Goal: Transaction & Acquisition: Purchase product/service

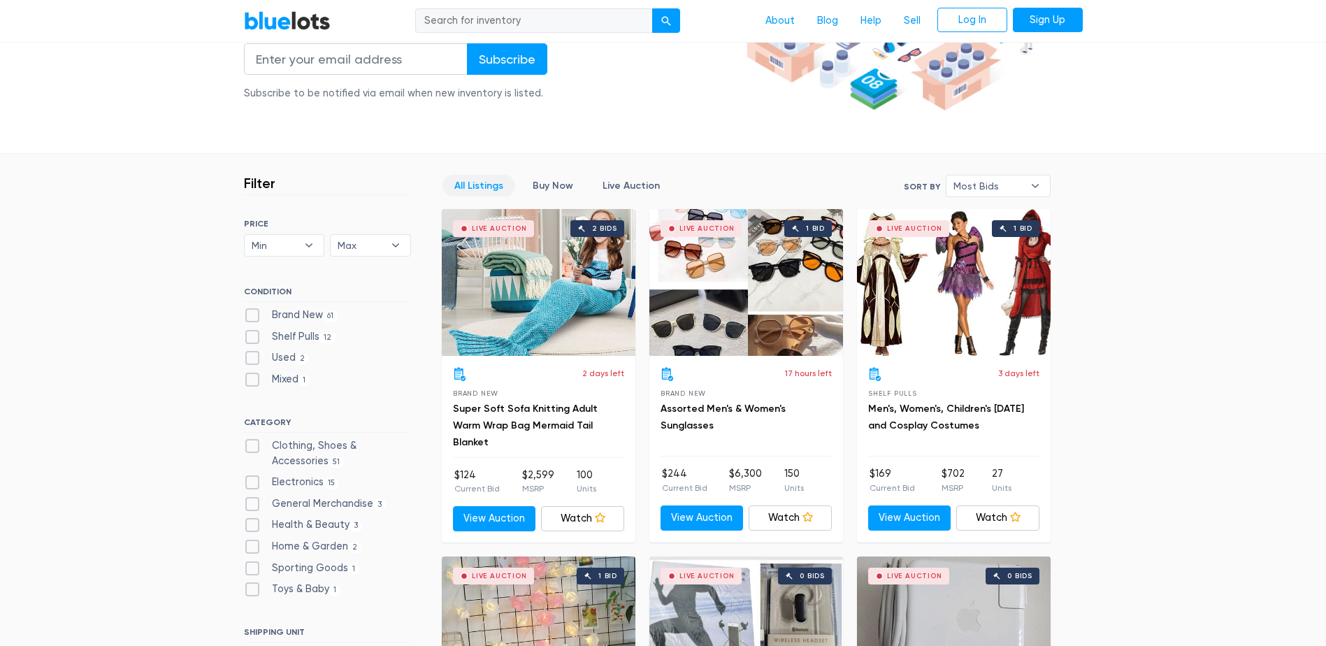
scroll to position [419, 0]
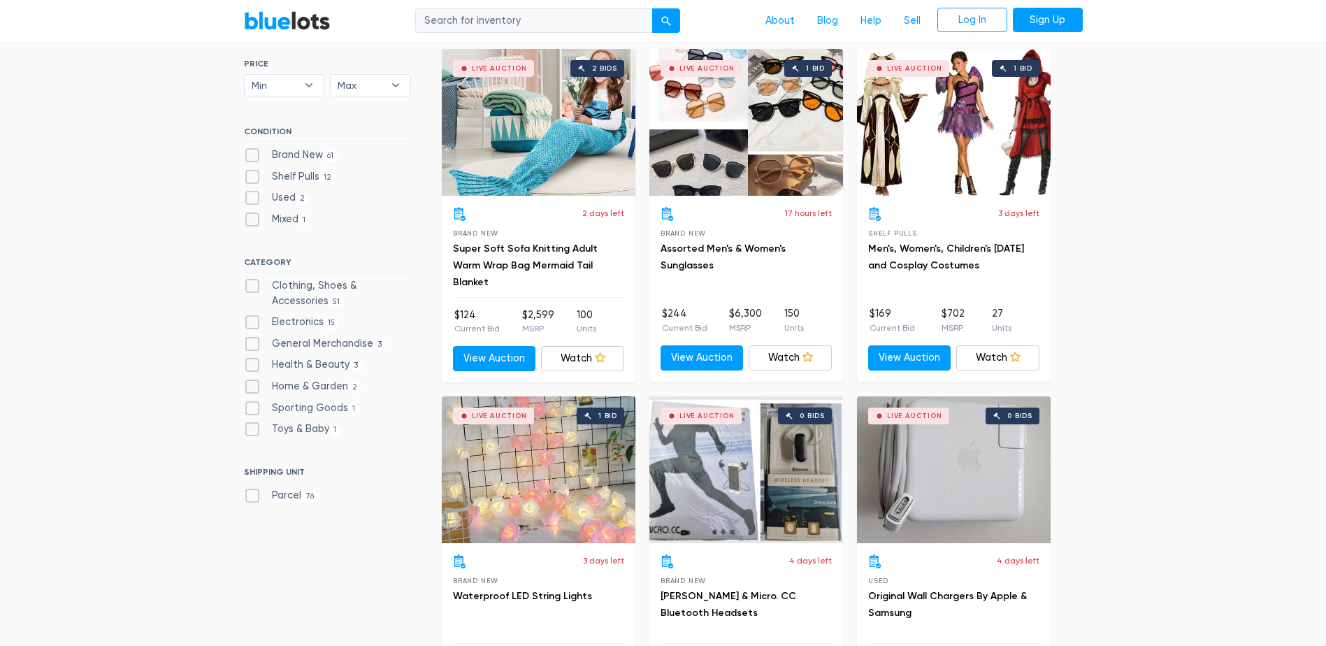
click at [348, 408] on span "1" at bounding box center [354, 408] width 12 height 11
click at [253, 408] on Goods"] "Sporting Goods 1" at bounding box center [248, 405] width 9 height 9
checkbox Goods"] "true"
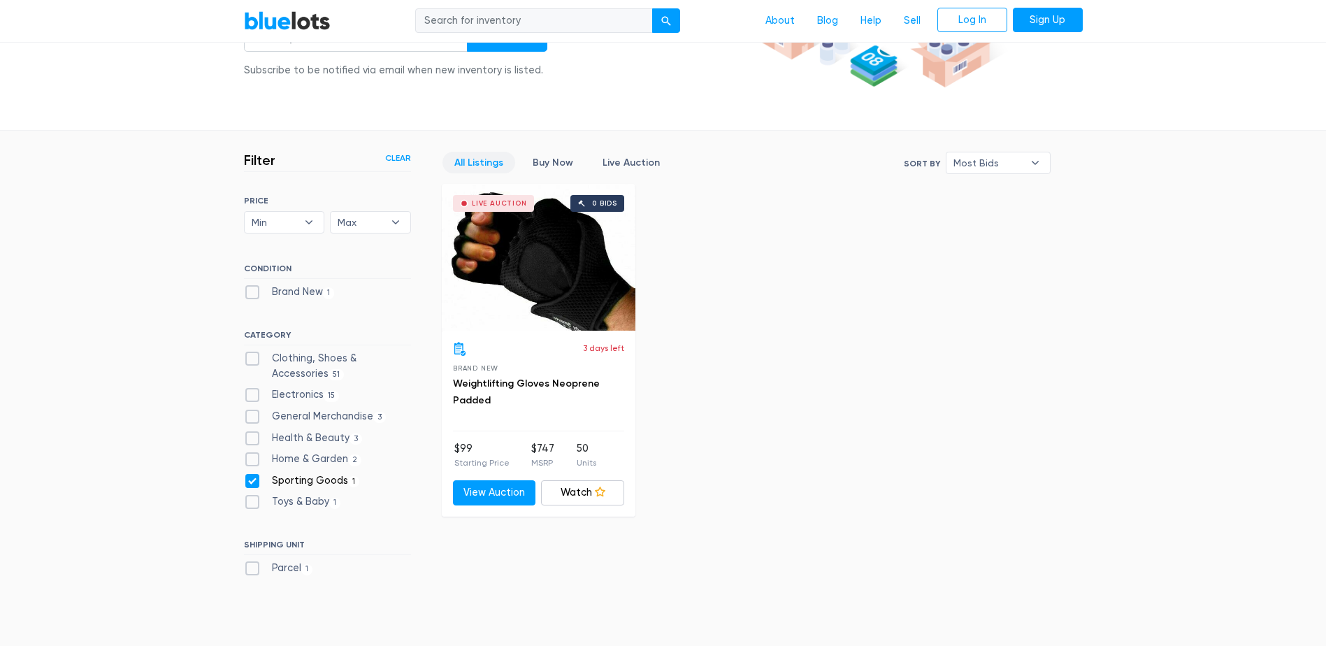
scroll to position [166, 0]
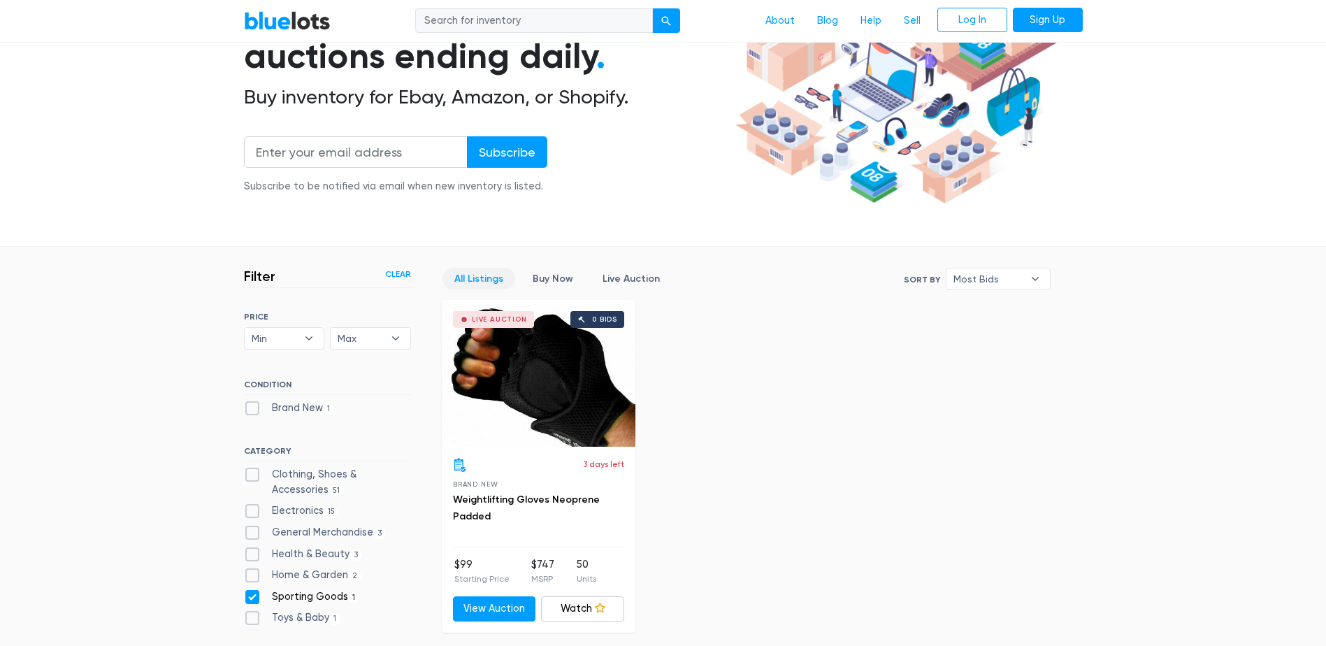
click at [570, 20] on input "search" at bounding box center [534, 20] width 238 height 25
type input "clothes"
click at [652, 8] on button "submit" at bounding box center [666, 20] width 28 height 25
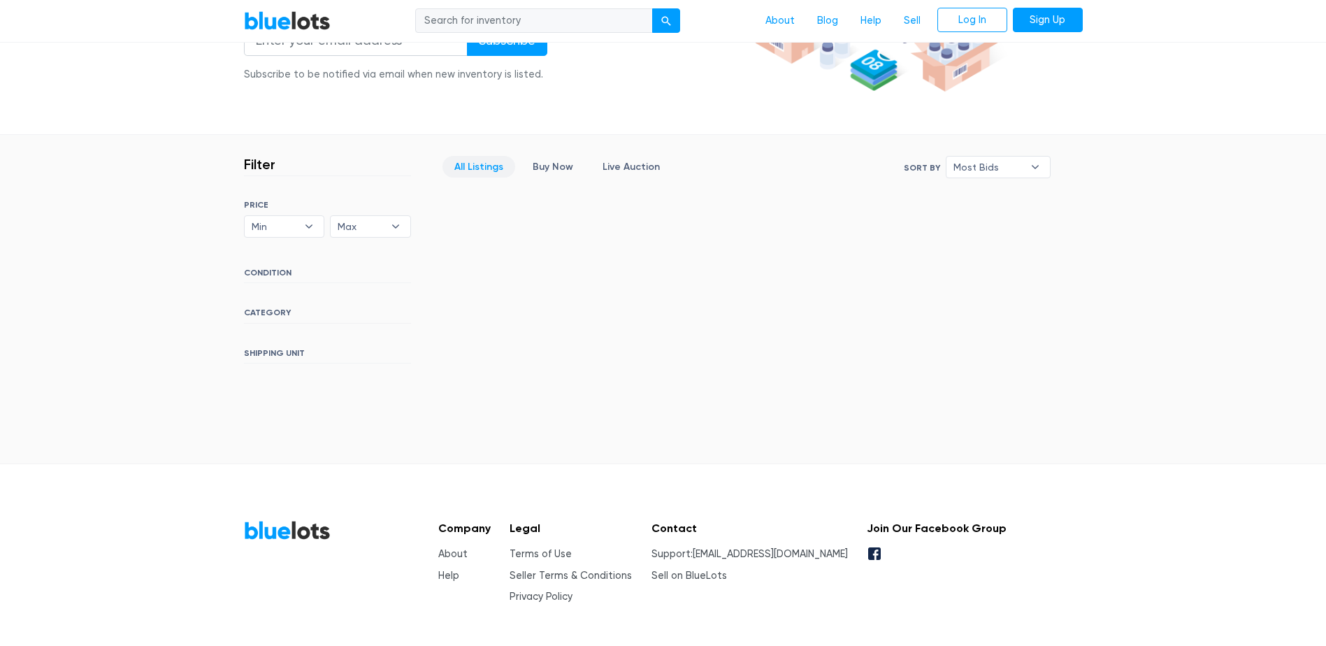
scroll to position [280, 0]
